Goal: Task Accomplishment & Management: Use online tool/utility

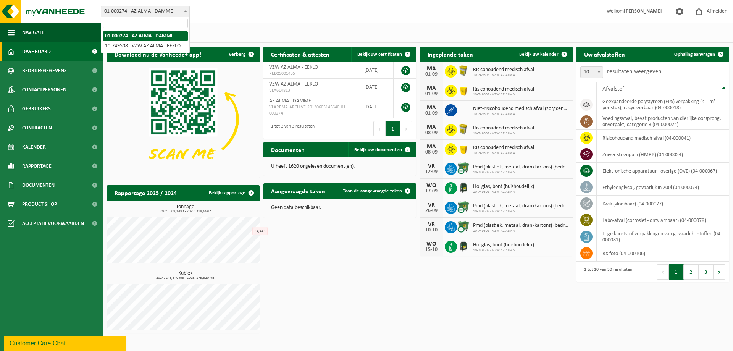
click at [188, 11] on span at bounding box center [186, 11] width 8 height 10
select select "6203"
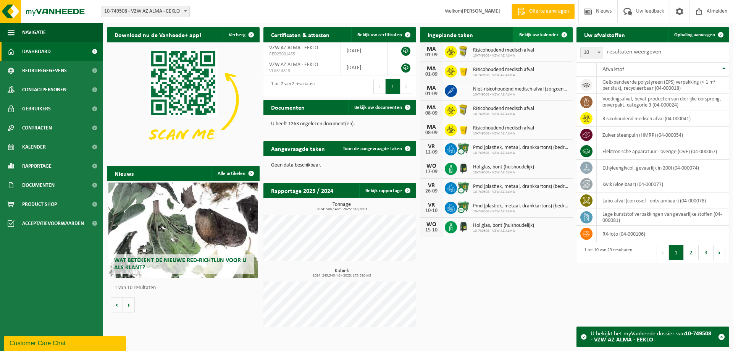
click at [545, 35] on span "Bekijk uw kalender" at bounding box center [538, 34] width 39 height 5
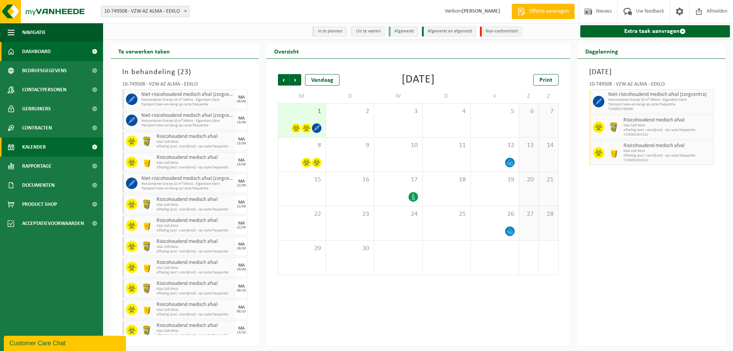
click at [38, 51] on span "Dashboard" at bounding box center [36, 51] width 29 height 19
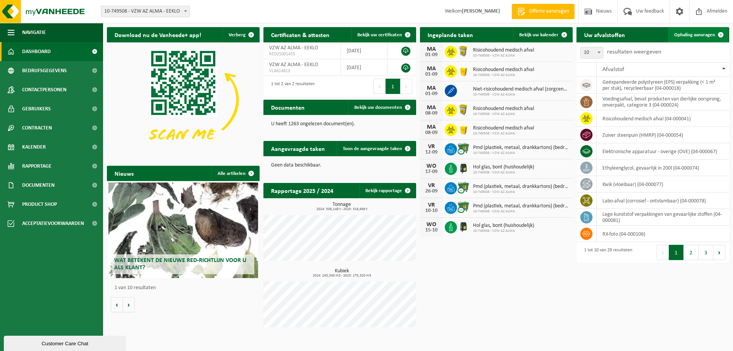
click at [706, 35] on span "Ophaling aanvragen" at bounding box center [694, 34] width 41 height 5
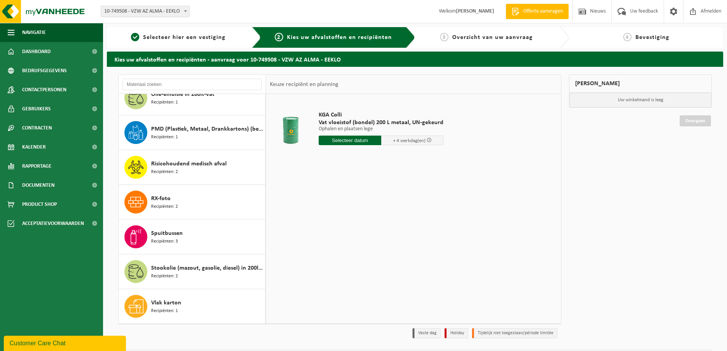
scroll to position [621, 0]
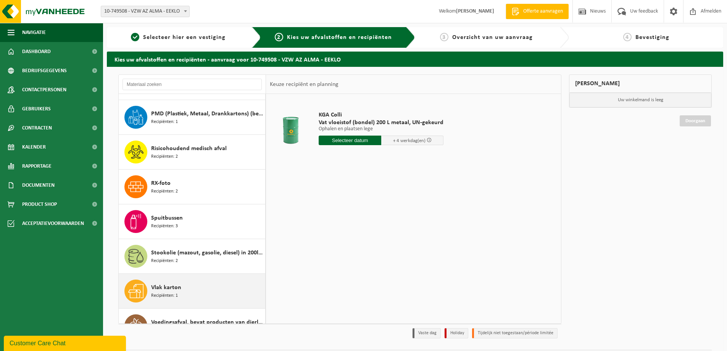
click at [168, 286] on span "Vlak karton" at bounding box center [166, 287] width 30 height 9
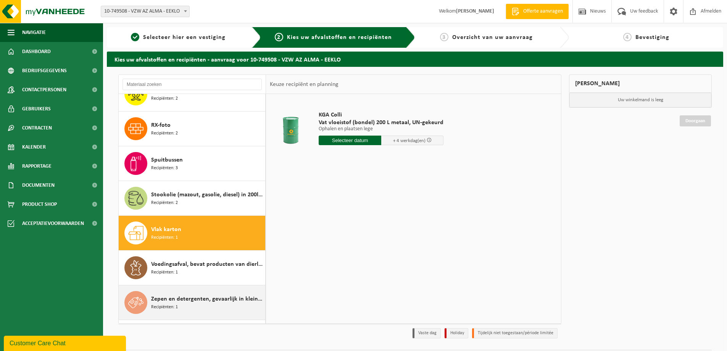
scroll to position [709, 0]
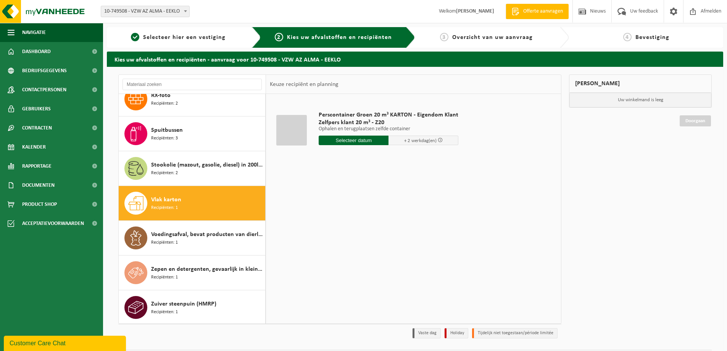
click at [344, 140] on input "text" at bounding box center [354, 140] width 70 height 10
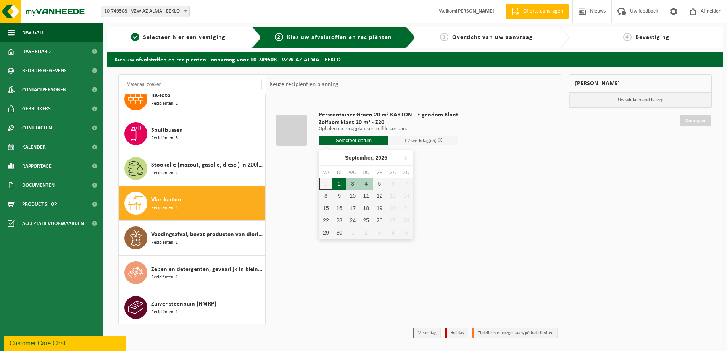
click at [339, 185] on div "2" at bounding box center [338, 183] width 13 height 12
type input "Van 2025-09-02"
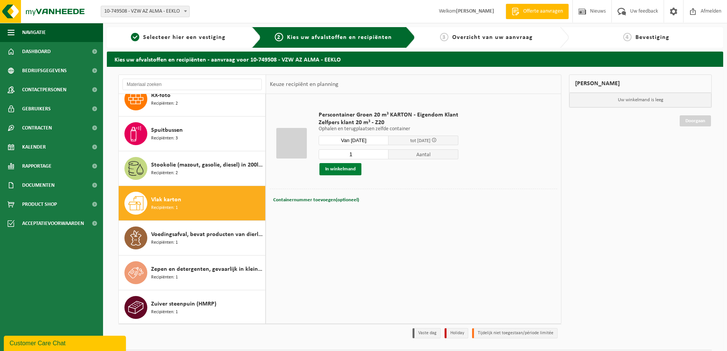
click at [341, 168] on button "In winkelmand" at bounding box center [340, 169] width 42 height 12
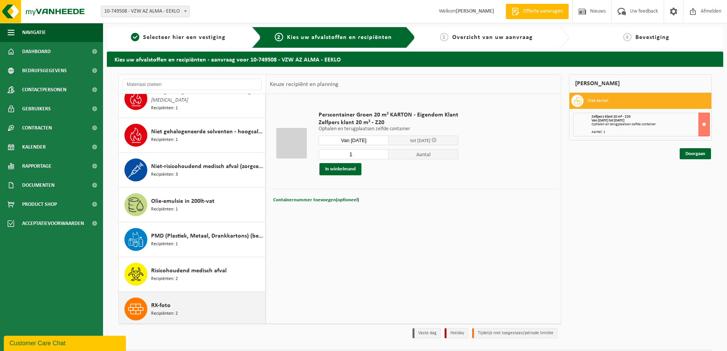
scroll to position [480, 0]
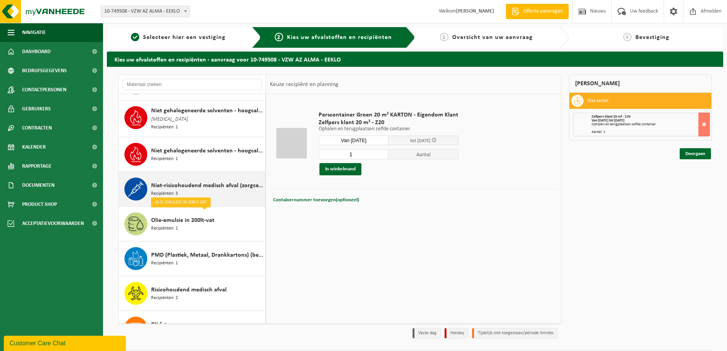
click at [182, 191] on div "Niet-risicohoudend medisch afval (zorgcentra) Recipiënten: 3" at bounding box center [207, 188] width 112 height 23
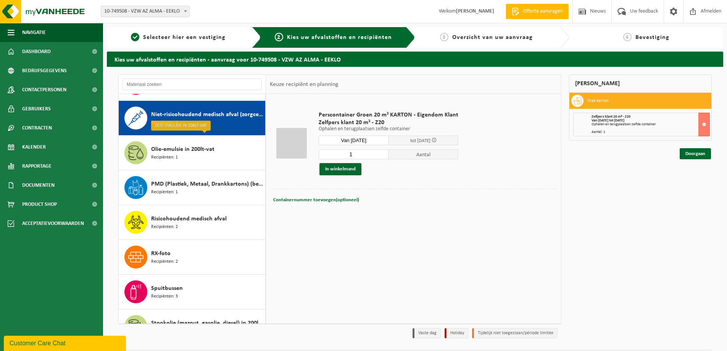
scroll to position [556, 0]
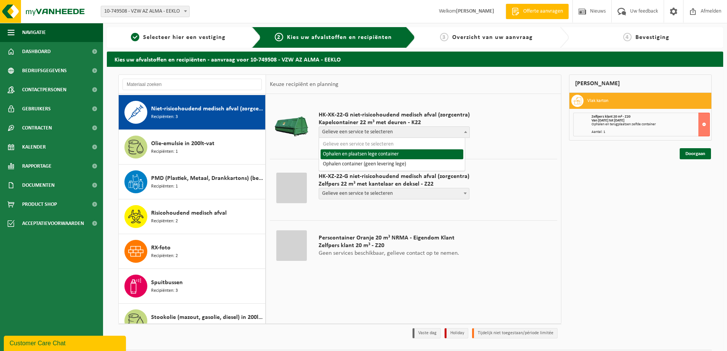
click at [463, 133] on span at bounding box center [466, 132] width 8 height 10
click at [464, 132] on b at bounding box center [465, 132] width 3 height 2
select select "P2PL-VEL-094354_HK-XK-22-GN-00_04-000232_46"
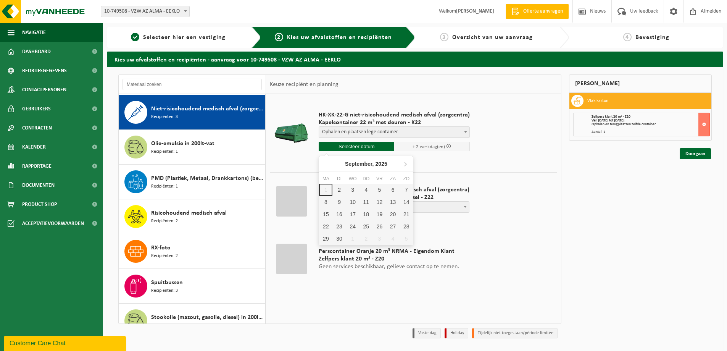
click at [384, 149] on input "text" at bounding box center [357, 147] width 76 height 10
click at [352, 189] on div "3" at bounding box center [352, 190] width 13 height 12
type input "Van 2025-09-03"
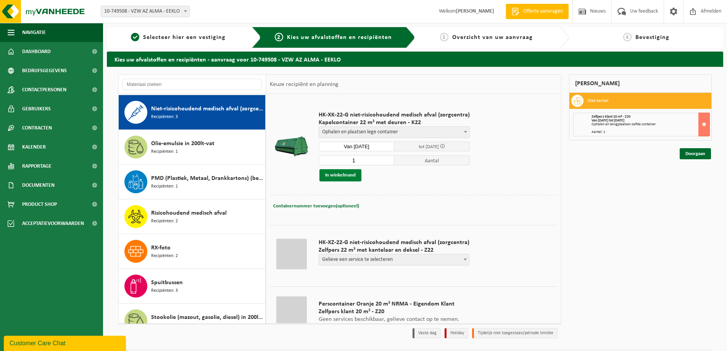
click at [345, 175] on button "In winkelmand" at bounding box center [340, 175] width 42 height 12
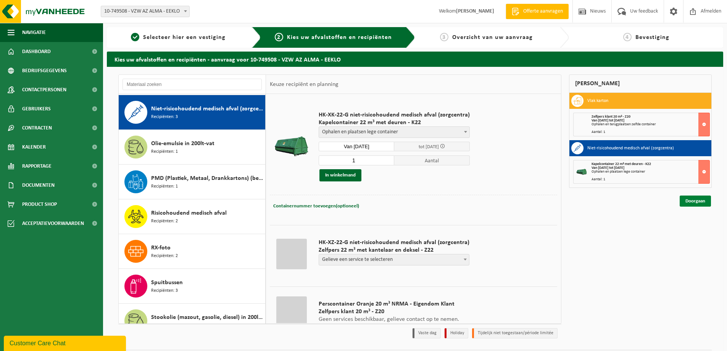
click at [694, 200] on link "Doorgaan" at bounding box center [695, 200] width 31 height 11
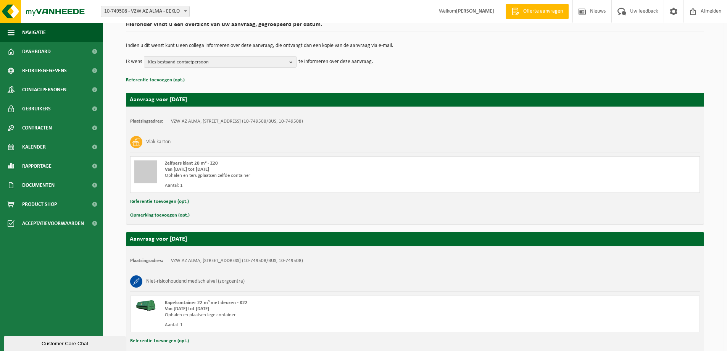
scroll to position [116, 0]
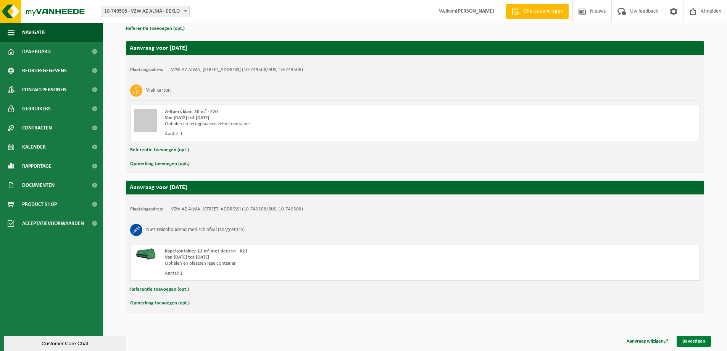
click at [690, 341] on link "Bevestigen" at bounding box center [694, 340] width 34 height 11
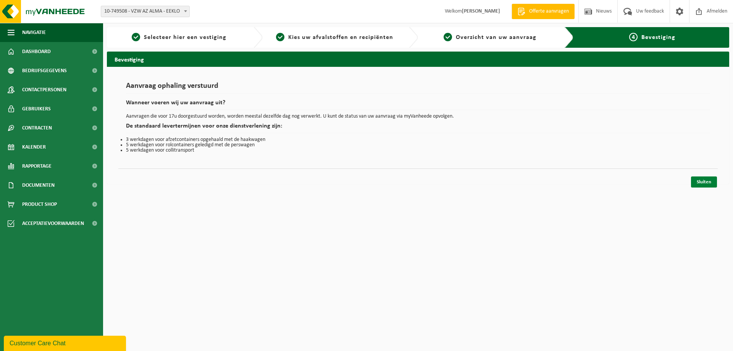
click at [704, 182] on link "Sluiten" at bounding box center [704, 181] width 26 height 11
